Goal: Find specific page/section: Find specific page/section

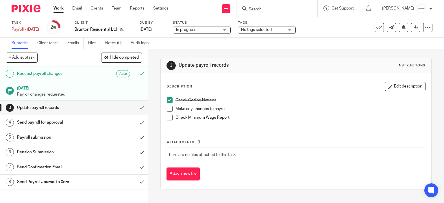
click at [281, 6] on form at bounding box center [279, 8] width 62 height 7
click at [278, 15] on div at bounding box center [276, 8] width 81 height 17
click at [272, 10] on input "Search" at bounding box center [274, 9] width 52 height 5
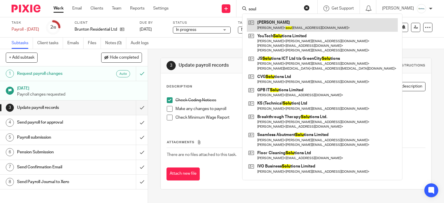
type input "soul"
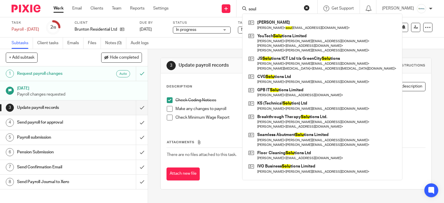
drag, startPoint x: 281, startPoint y: 13, endPoint x: 279, endPoint y: 8, distance: 5.9
click at [279, 11] on div "soul Gasson, Kate Kate Gasson < soul shineholistics@gmail.com > YouTech Solu ti…" at bounding box center [276, 8] width 81 height 17
drag, startPoint x: 261, startPoint y: 8, endPoint x: 239, endPoint y: 3, distance: 21.9
click at [239, 4] on div "Send new email Create task Add client soul Gasson, Kate Kate Gasson < soul shin…" at bounding box center [310, 8] width 267 height 17
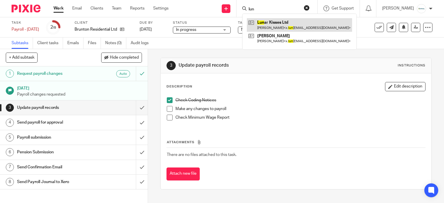
type input "lun"
click at [278, 23] on link at bounding box center [299, 24] width 105 height 13
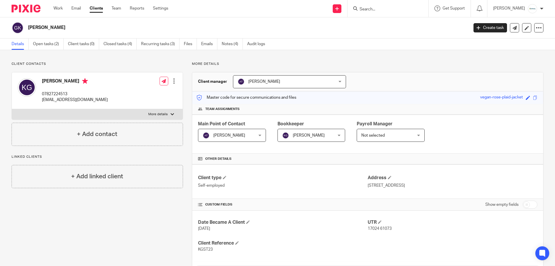
click at [68, 99] on p "soulshineholistics@gmail.com" at bounding box center [75, 100] width 66 height 6
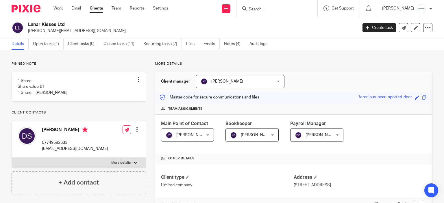
click at [54, 28] on p "[PERSON_NAME][EMAIL_ADDRESS][DOMAIN_NAME]" at bounding box center [191, 31] width 326 height 6
click at [54, 28] on p "denise@lunarkisses.co.uk" at bounding box center [191, 31] width 326 height 6
click at [54, 25] on h2 "Lunar Kisses Ltd" at bounding box center [158, 25] width 261 height 6
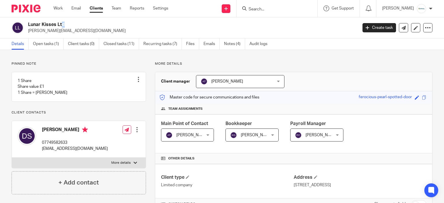
click at [54, 25] on h2 "Lunar Kisses Ltd" at bounding box center [158, 25] width 261 height 6
click at [63, 5] on div "Work Email Clients Team Reports Settings Work Email Clients Team Reports Settin…" at bounding box center [112, 8] width 129 height 17
click at [61, 7] on link "Work" at bounding box center [57, 8] width 9 height 6
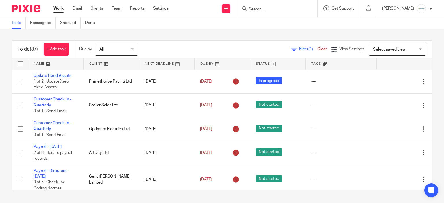
click at [391, 47] on span "Select saved view" at bounding box center [394, 49] width 42 height 12
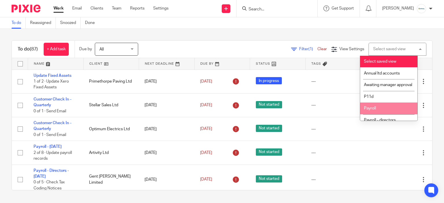
click at [389, 113] on li "Payroll" at bounding box center [388, 109] width 57 height 12
